Goal: Information Seeking & Learning: Learn about a topic

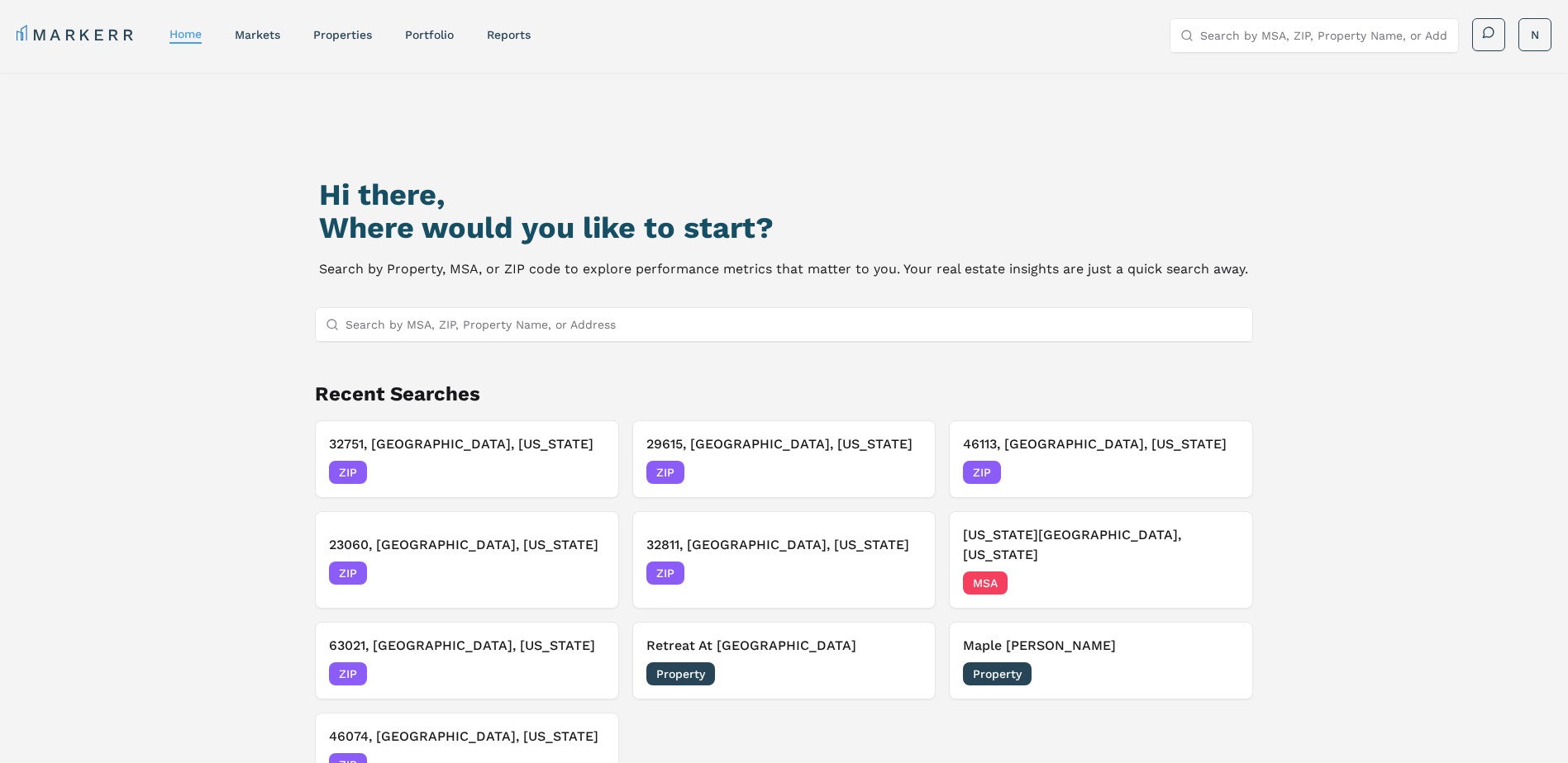
click at [423, 333] on input "Search by MSA, ZIP, Property Name, or Address" at bounding box center [794, 324] width 898 height 33
click at [425, 321] on input "Search by MSA, ZIP, Property Name, or Address" at bounding box center [794, 324] width 898 height 33
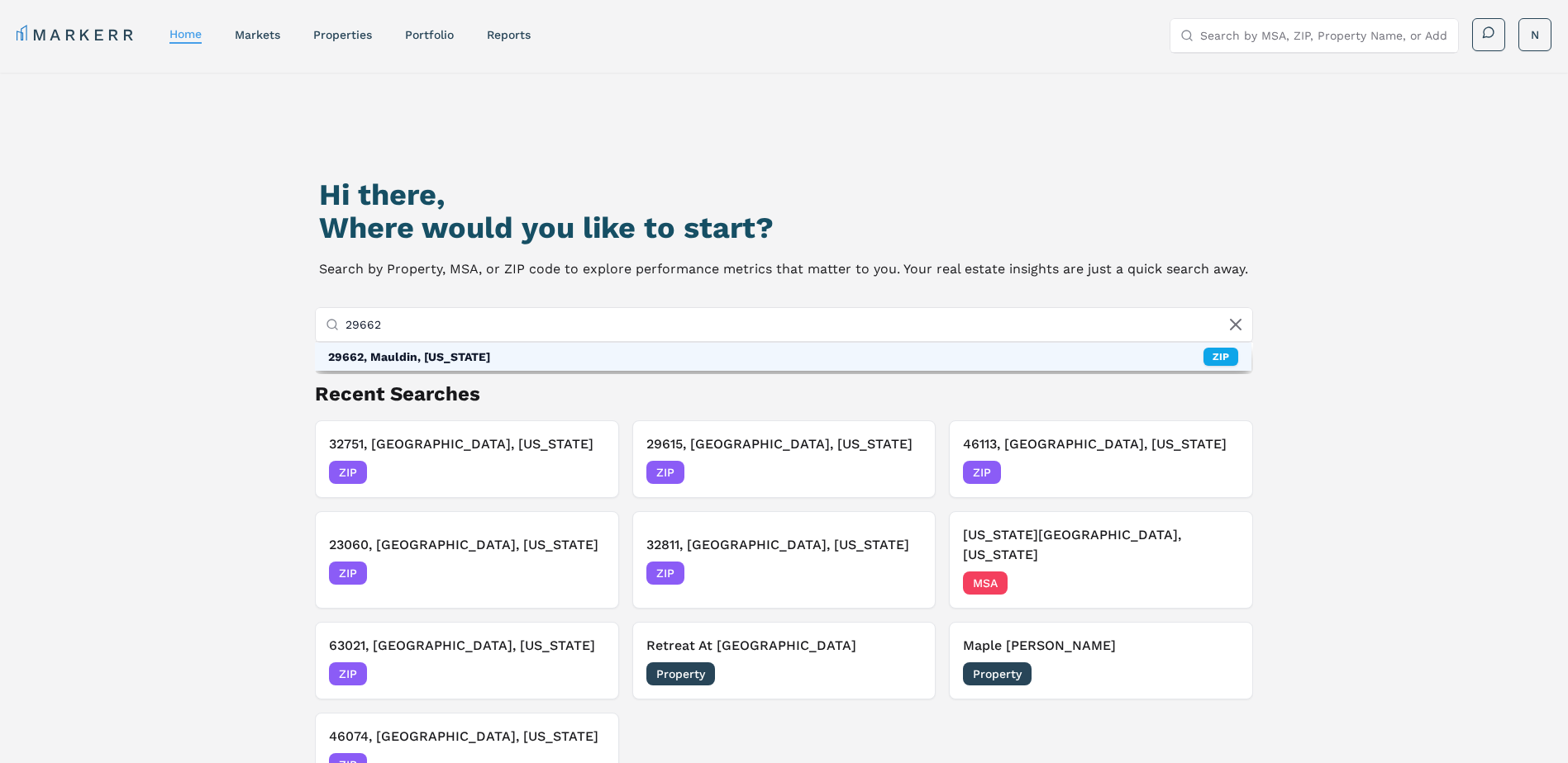
type input "29662"
click at [477, 358] on div "29662, Mauldin, [US_STATE]" at bounding box center [409, 357] width 162 height 17
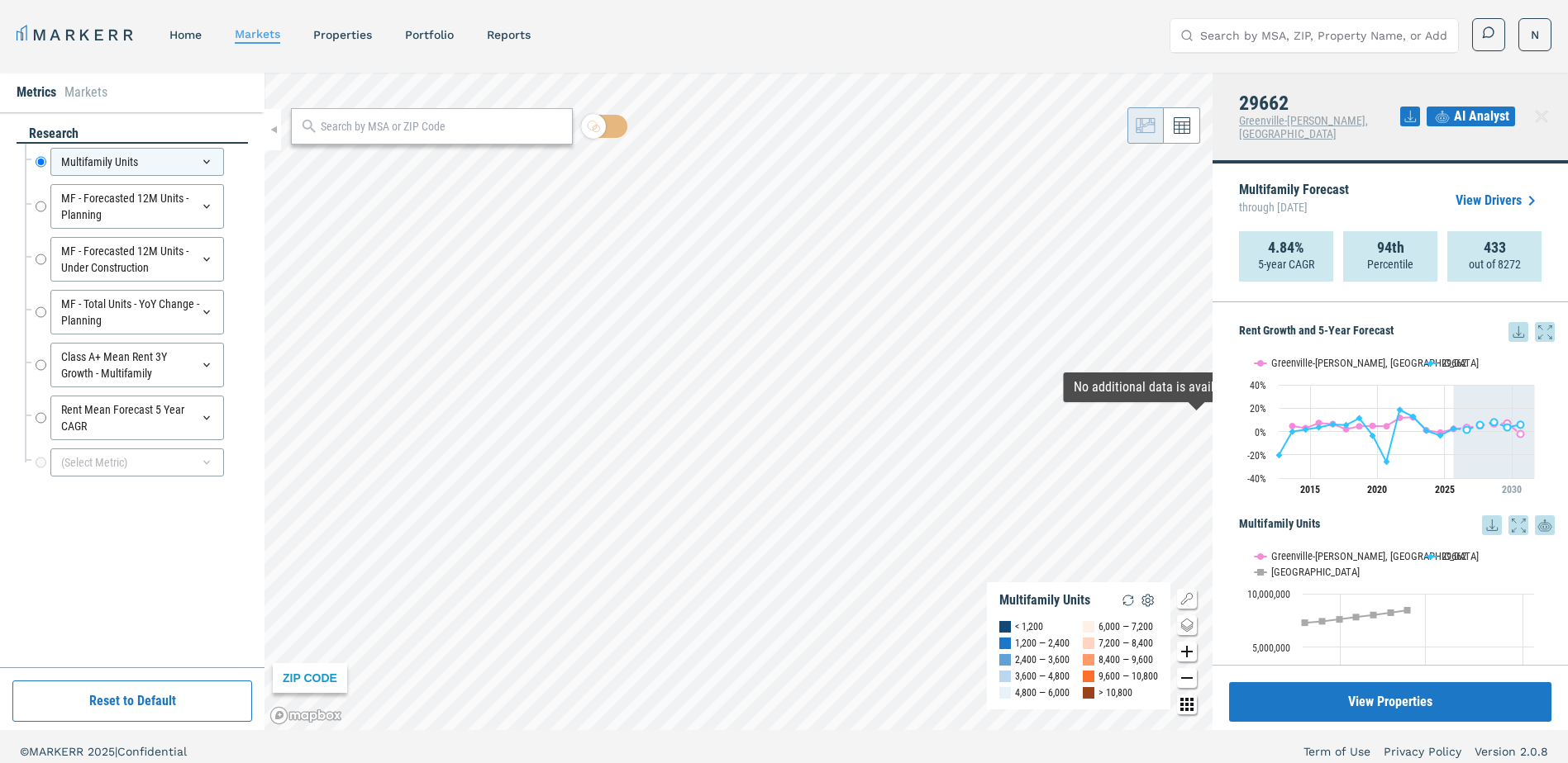
click at [1477, 112] on span "AI Analyst" at bounding box center [1482, 117] width 55 height 20
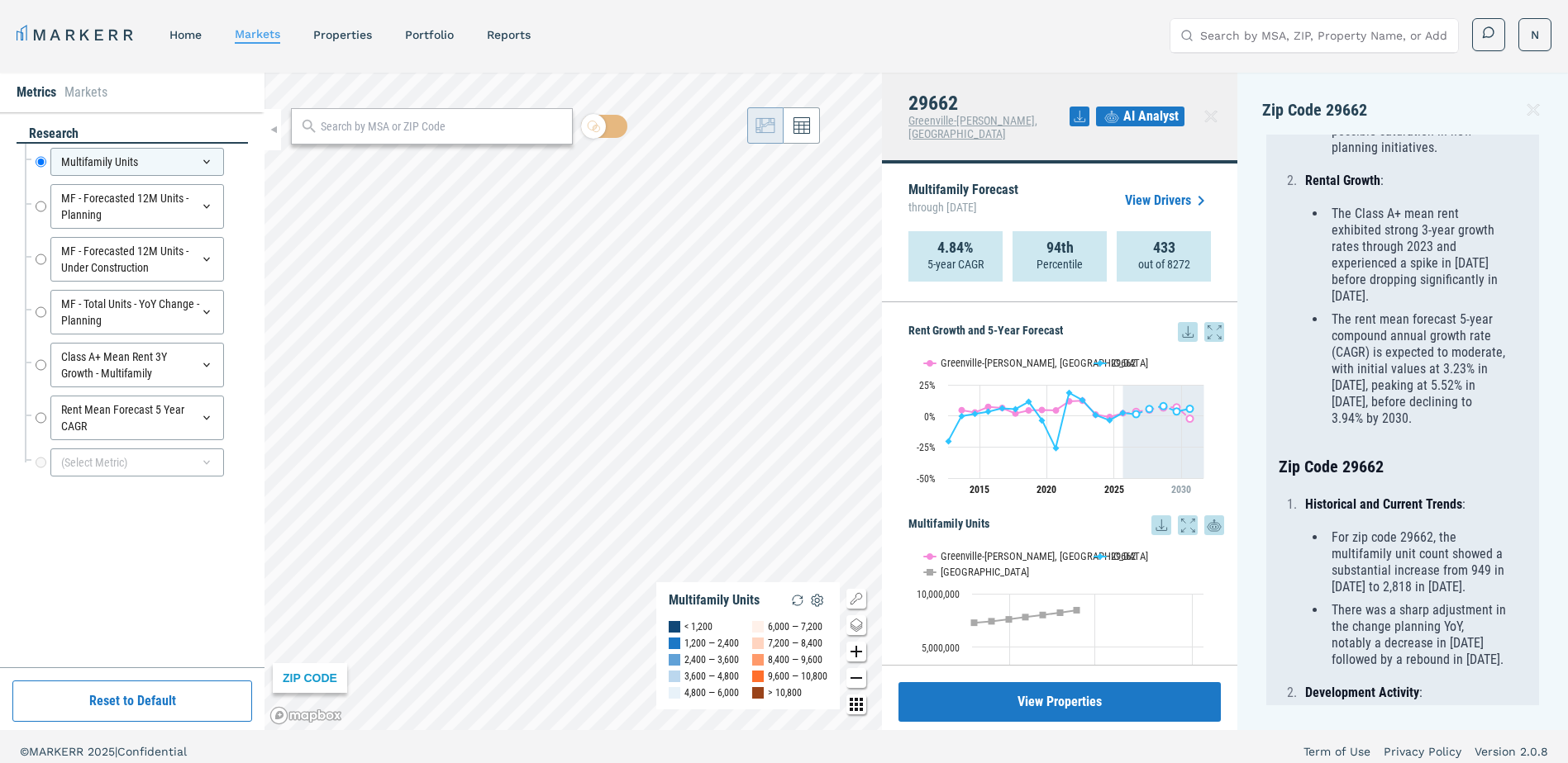
scroll to position [661, 0]
